Goal: Download file/media

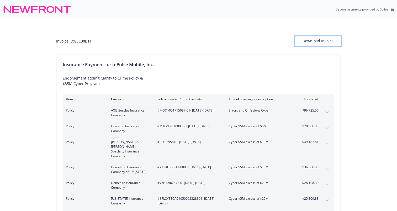
click at [324, 41] on div "Download Invoice" at bounding box center [318, 41] width 46 height 10
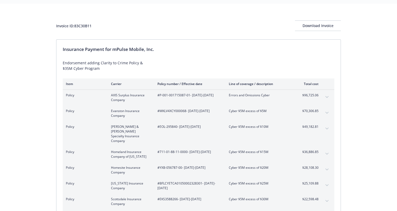
scroll to position [16, 0]
